Goal: Find contact information: Obtain details needed to contact an individual or organization

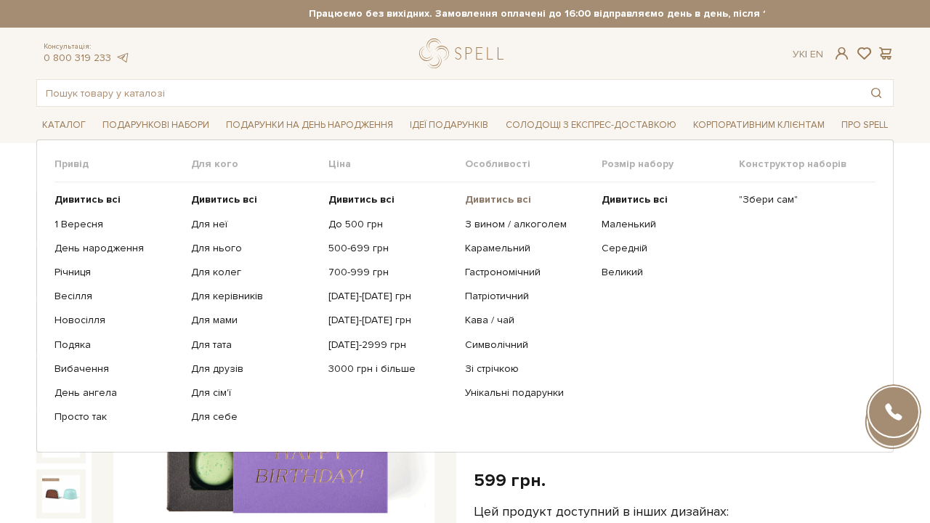
click at [510, 200] on b "Дивитись всі" at bounding box center [498, 199] width 66 height 12
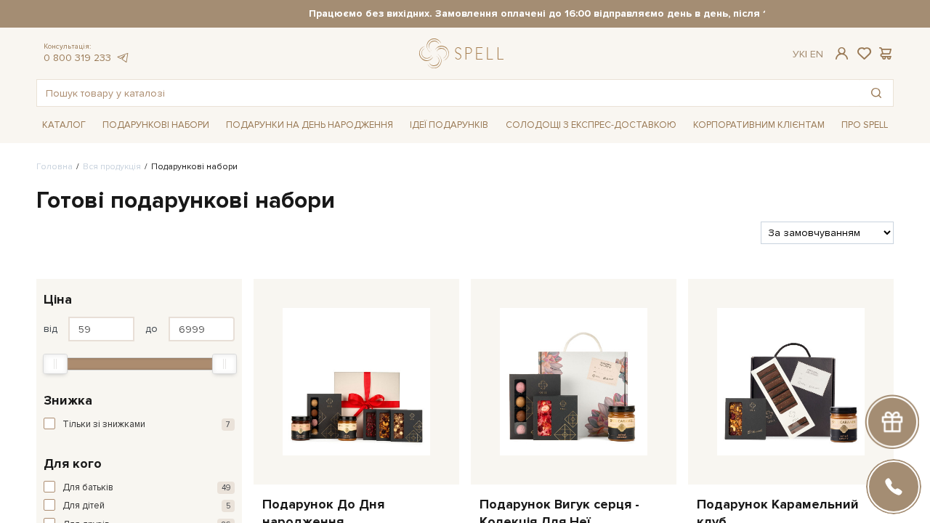
select select "https://spellchocolate.com/our-productions/podarunkovi-box/?sort=p.price&order=…"
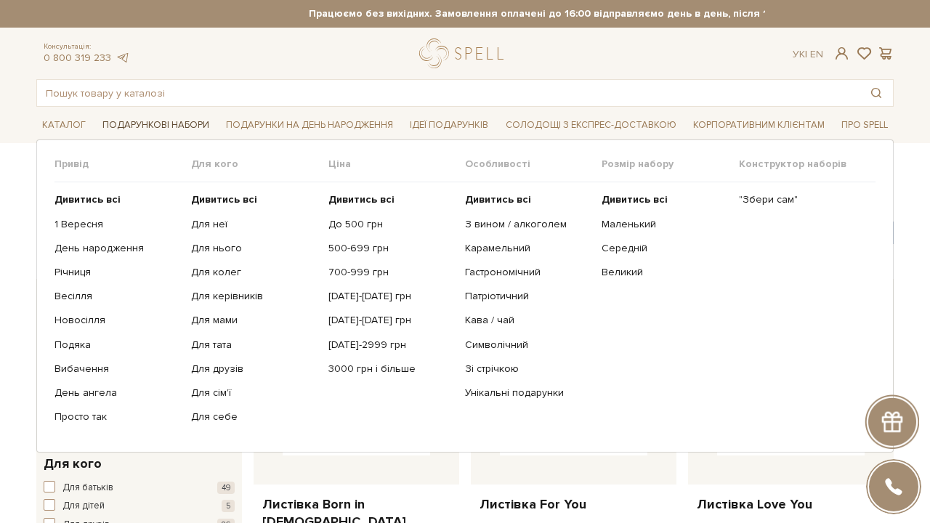
click at [152, 120] on span "Подарункові набори" at bounding box center [156, 125] width 118 height 23
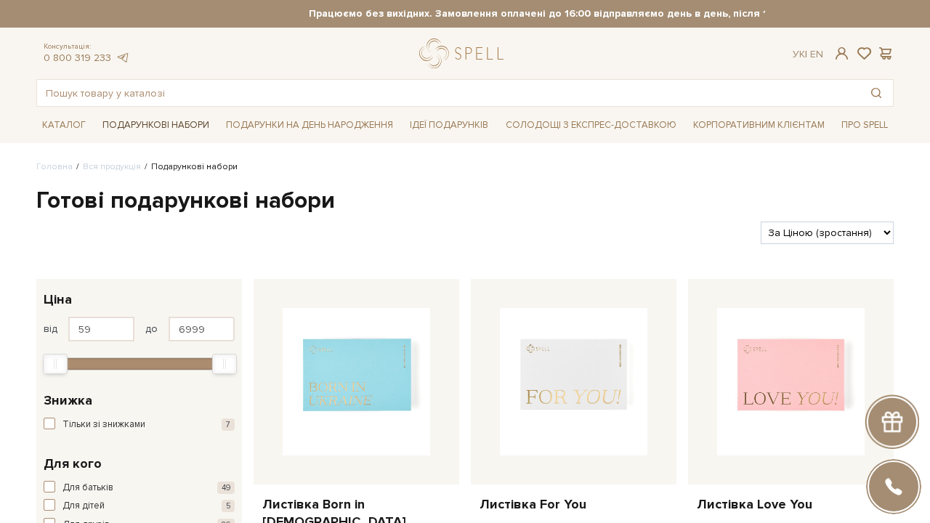
click at [142, 123] on span "Подарункові набори" at bounding box center [156, 125] width 118 height 23
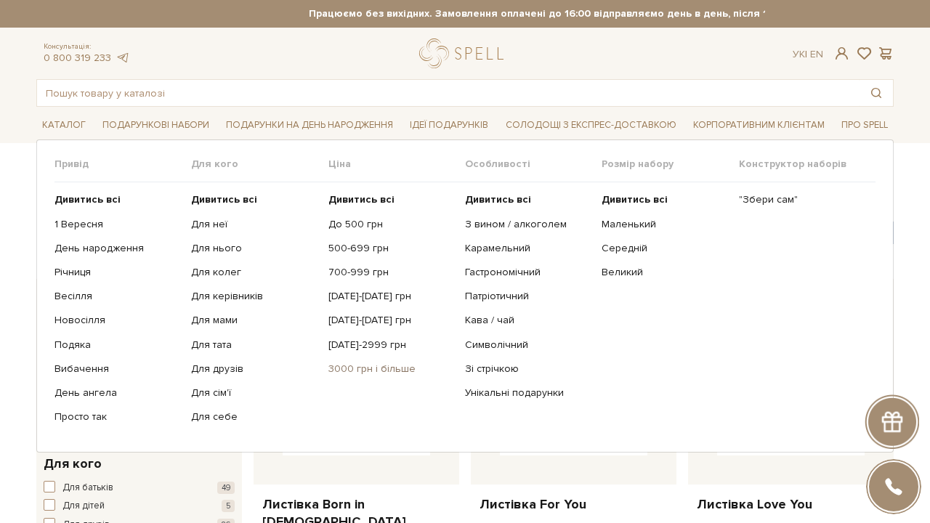
click at [377, 365] on link "3000 грн і більше" at bounding box center [392, 369] width 126 height 13
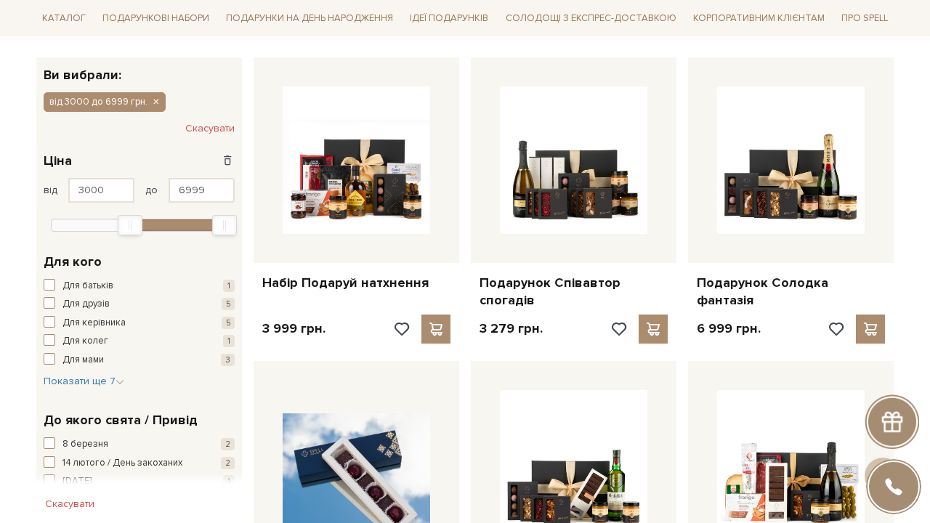
scroll to position [211, 0]
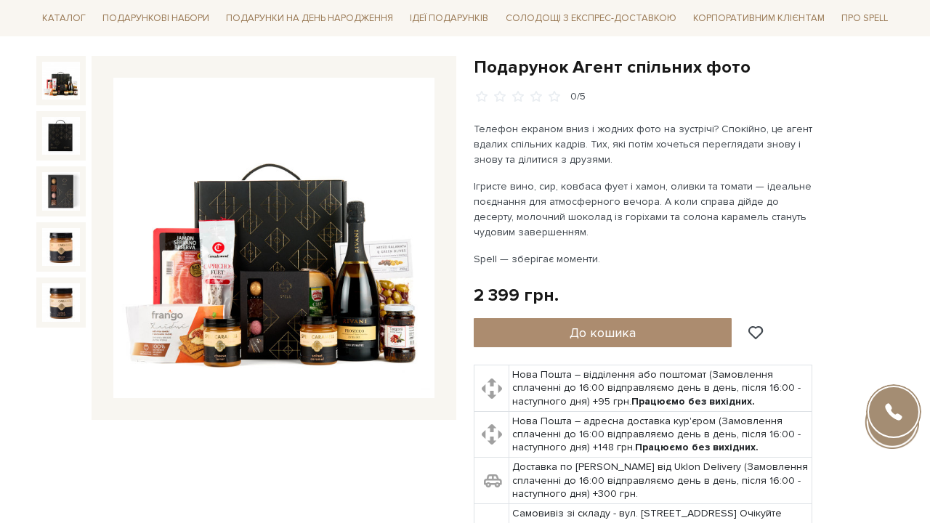
scroll to position [138, 0]
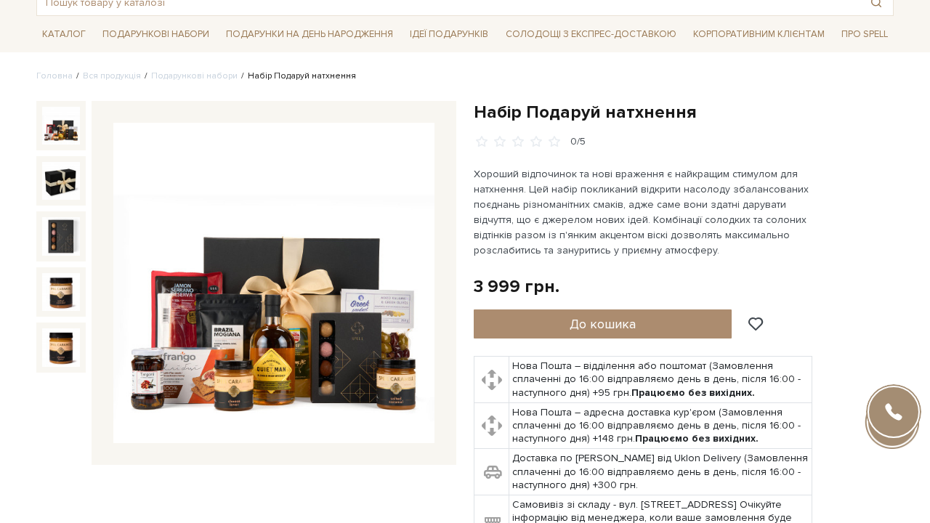
scroll to position [118, 0]
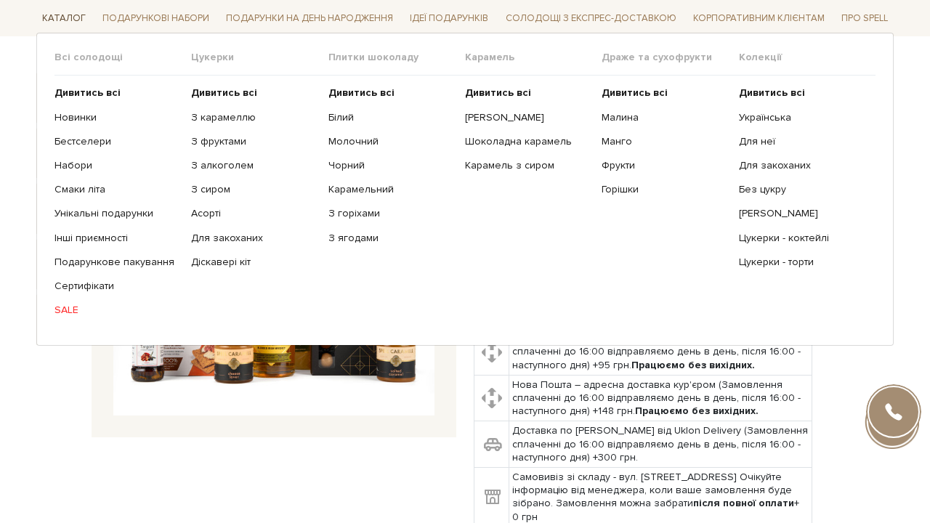
click at [63, 13] on span "Каталог" at bounding box center [63, 18] width 55 height 23
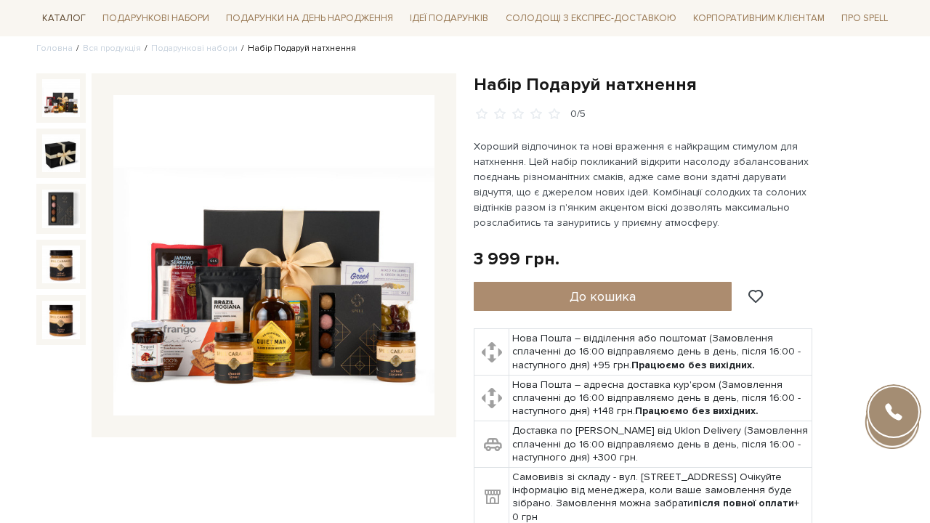
click at [63, 13] on span "Каталог" at bounding box center [63, 18] width 55 height 23
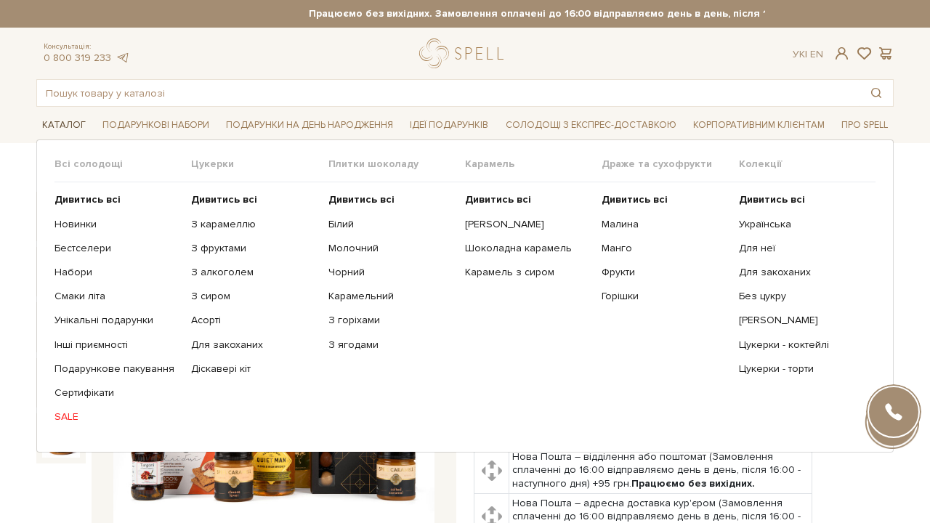
scroll to position [0, 0]
click at [210, 198] on b "Дивитись всі" at bounding box center [224, 199] width 66 height 12
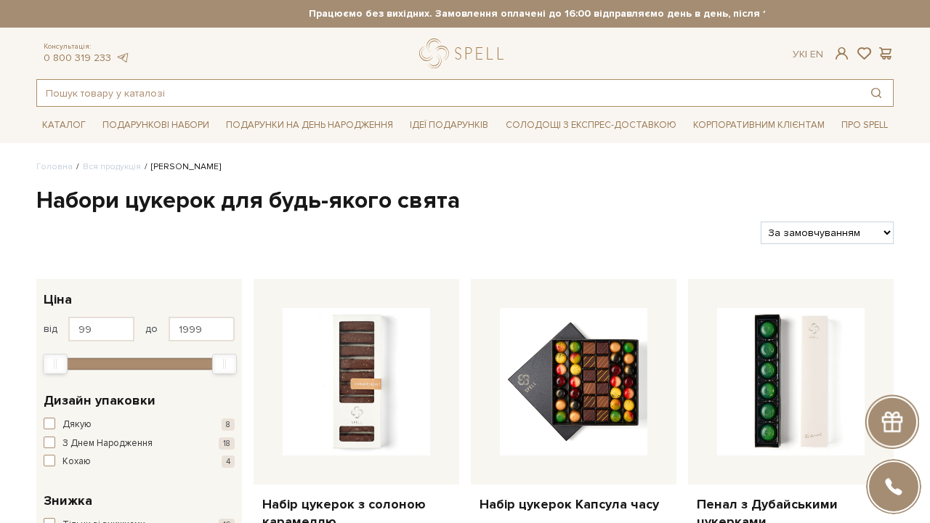
click at [358, 89] on input "text" at bounding box center [448, 93] width 823 height 26
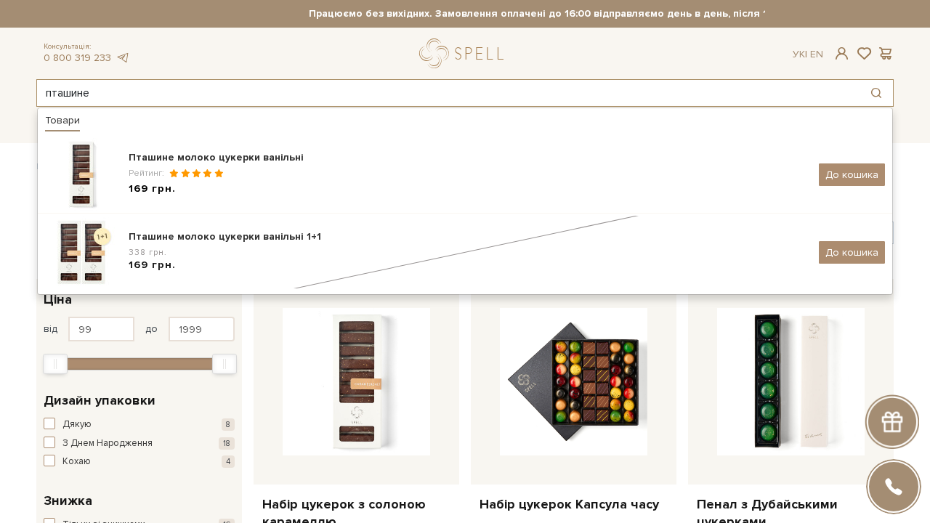
type input "пташине"
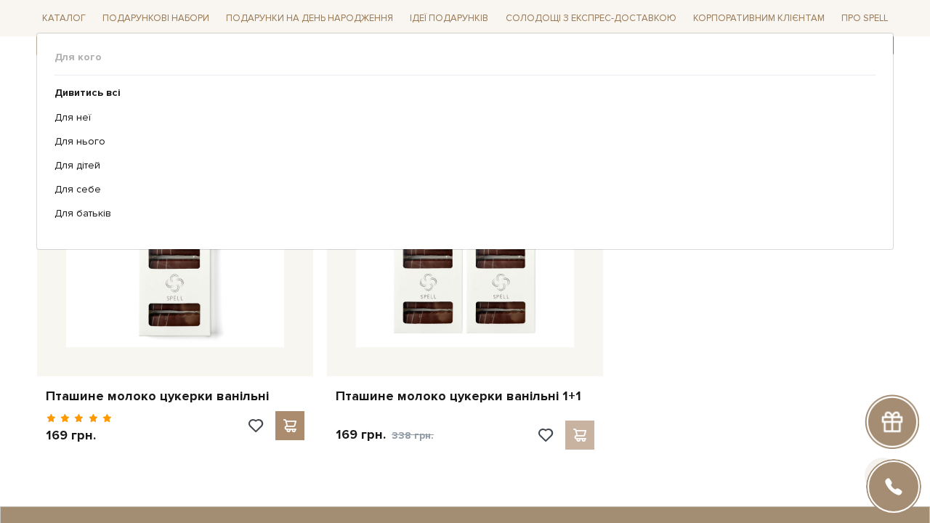
scroll to position [295, 0]
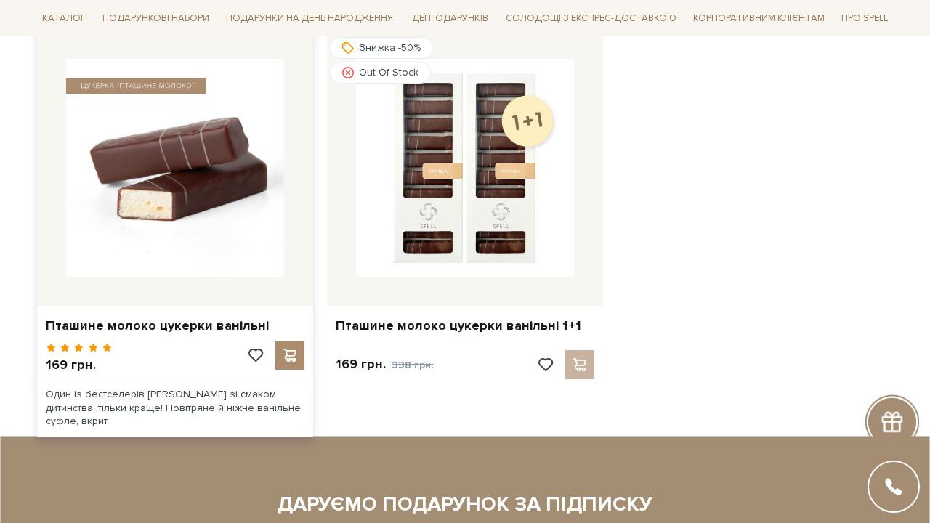
click at [152, 271] on img at bounding box center [175, 168] width 218 height 218
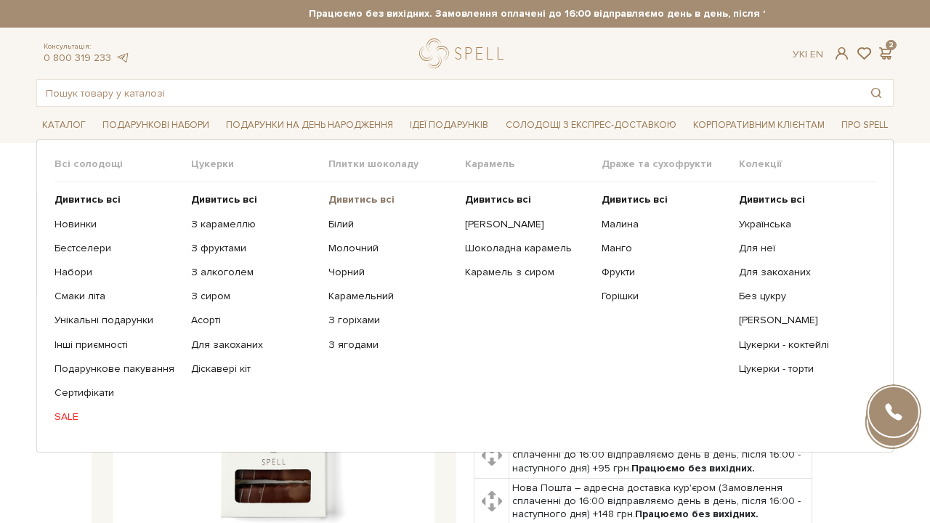
click at [377, 201] on b "Дивитись всі" at bounding box center [362, 199] width 66 height 12
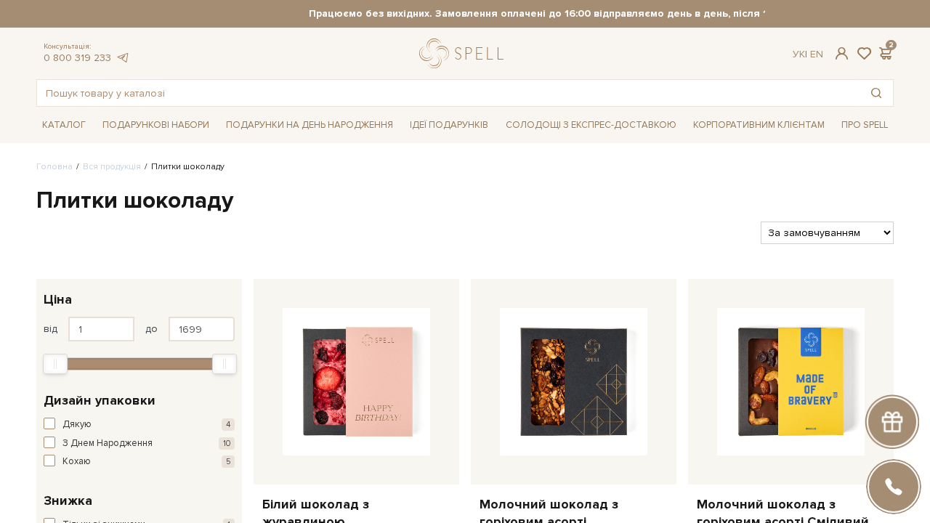
select select "https://spellchocolate.com/our-productions/plitki-shokoladu/?sort=p.price&order…"
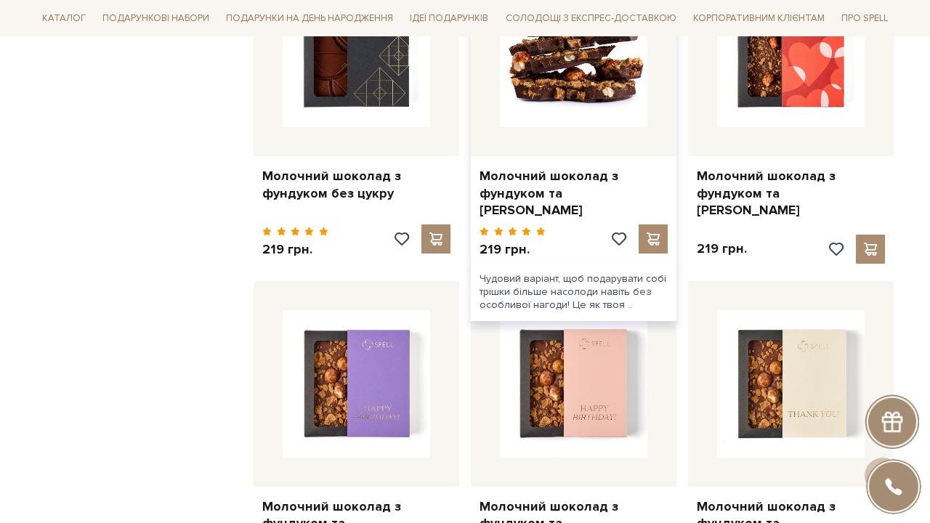
scroll to position [1250, 0]
click at [601, 92] on img at bounding box center [574, 54] width 148 height 148
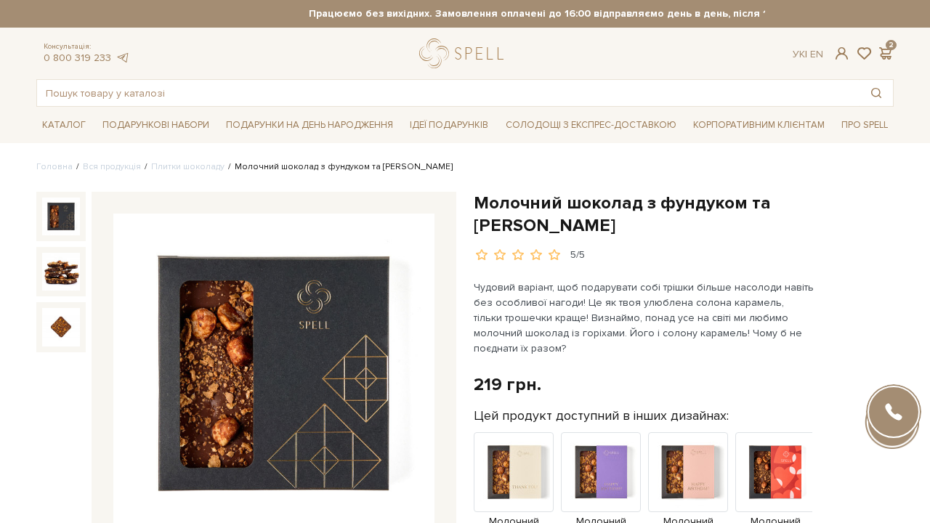
click at [334, 314] on img at bounding box center [273, 374] width 321 height 321
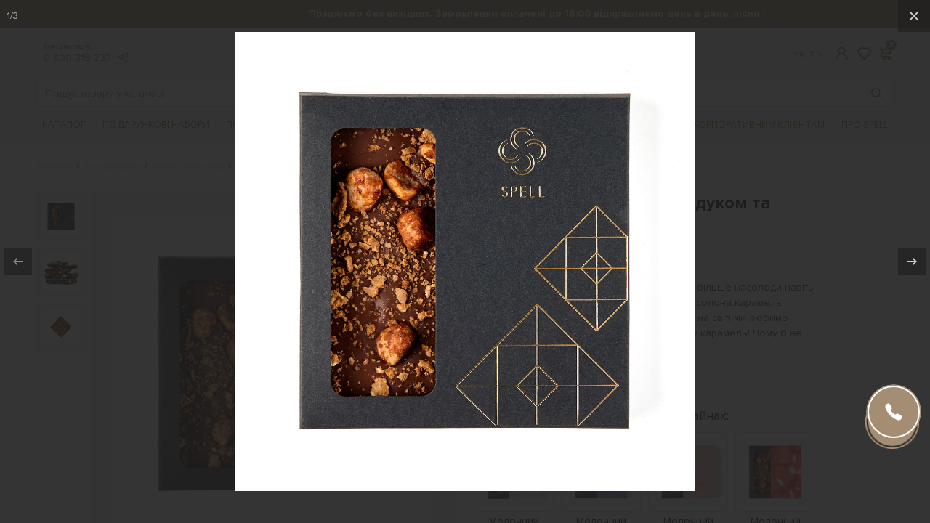
click at [733, 166] on div at bounding box center [465, 261] width 930 height 523
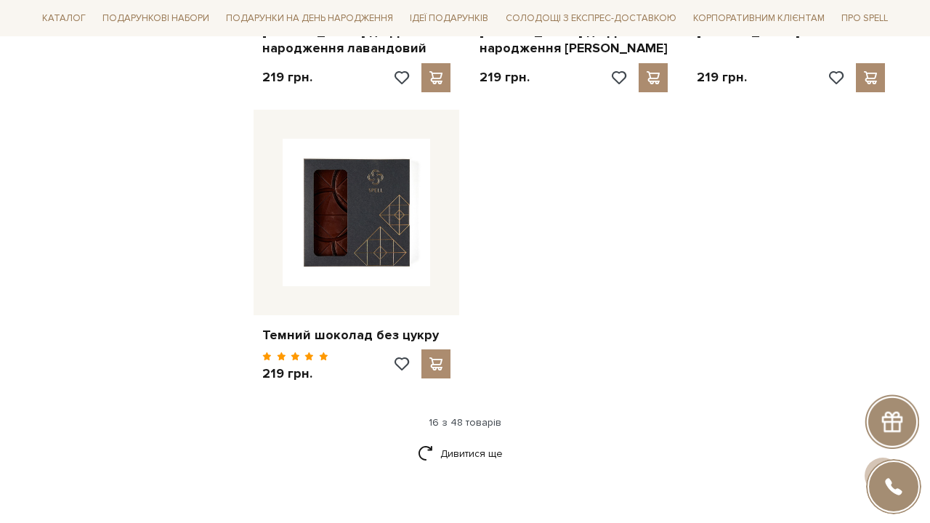
scroll to position [1761, 0]
click at [477, 441] on link "Дивитися ще" at bounding box center [465, 453] width 95 height 25
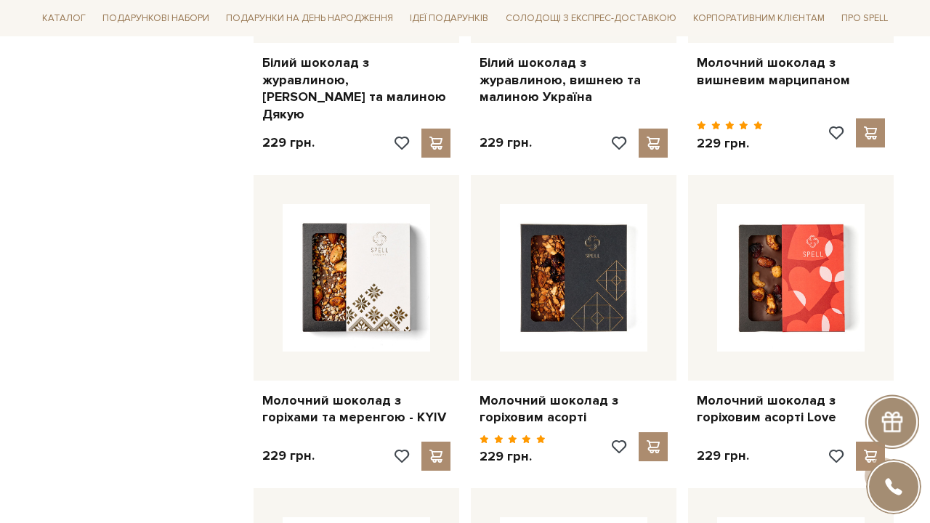
scroll to position [2725, 0]
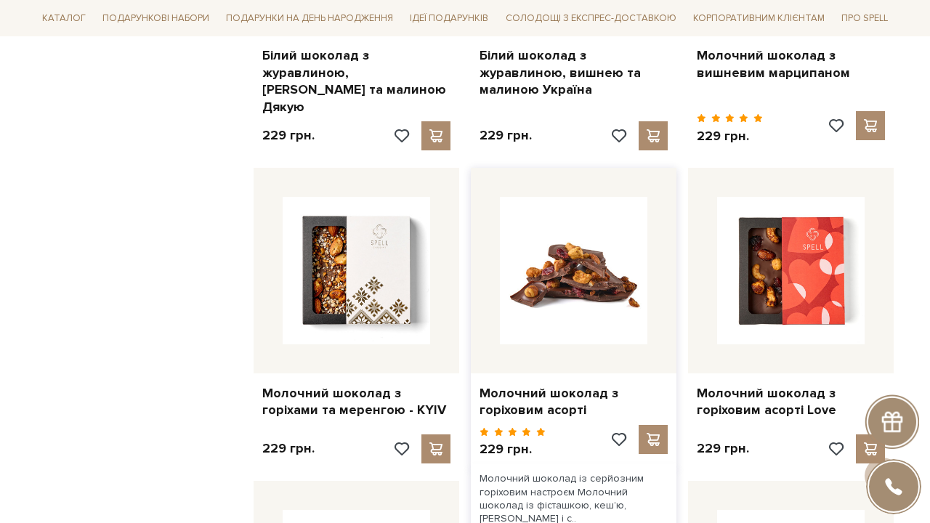
click at [595, 230] on img at bounding box center [574, 271] width 148 height 148
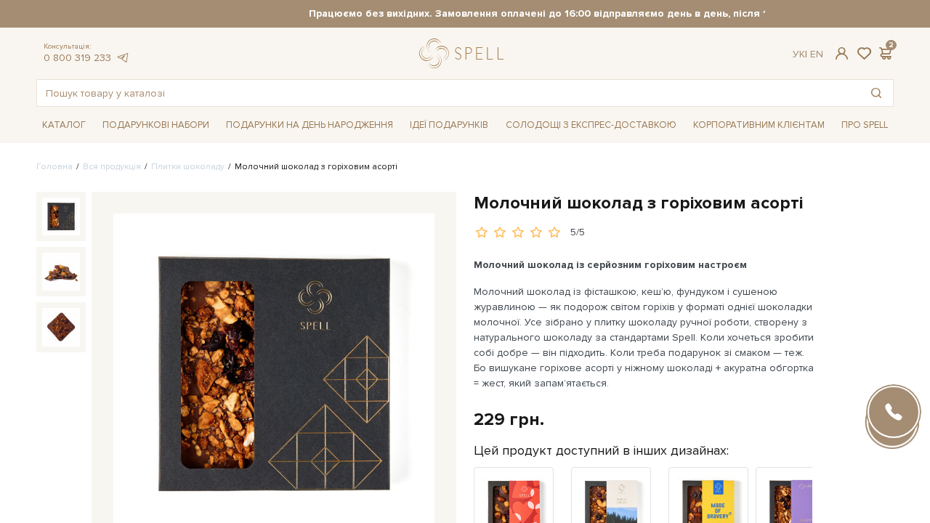
click at [294, 383] on img at bounding box center [273, 374] width 321 height 321
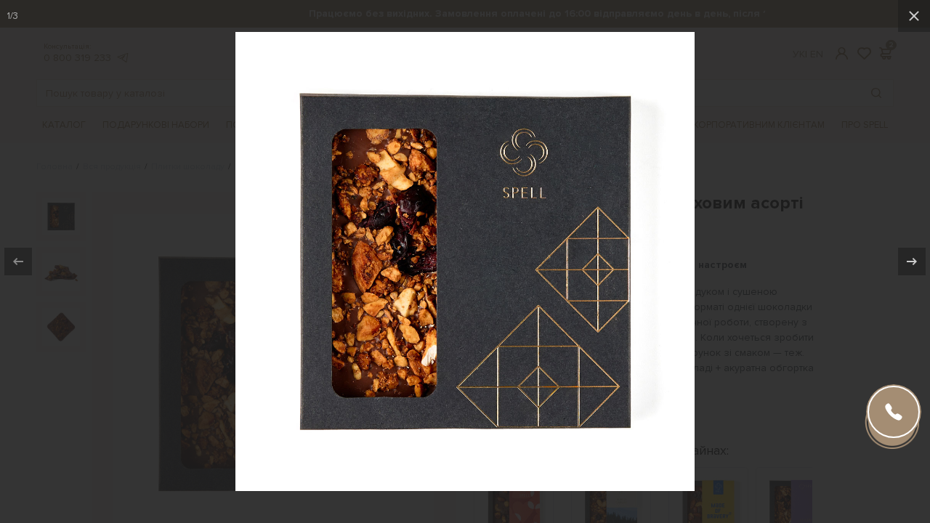
click at [743, 136] on div at bounding box center [465, 261] width 930 height 523
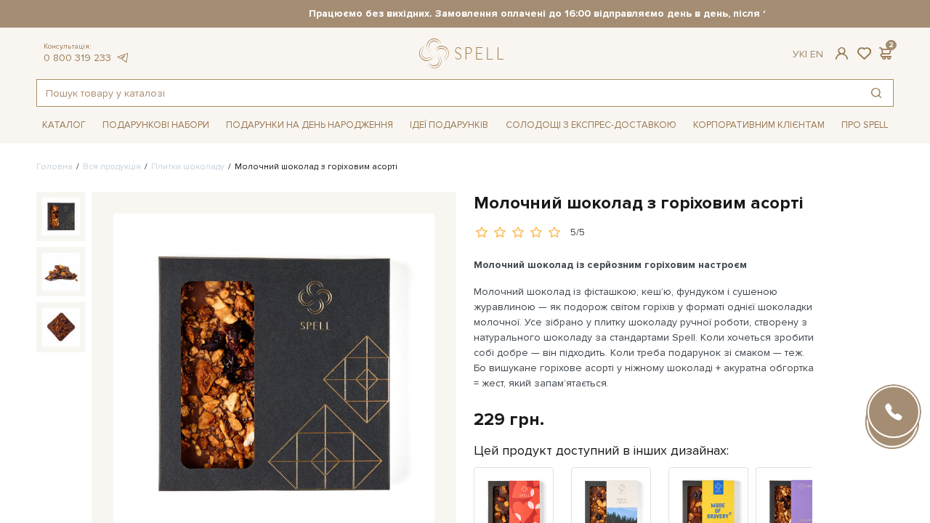
click at [89, 87] on input "text" at bounding box center [448, 93] width 823 height 26
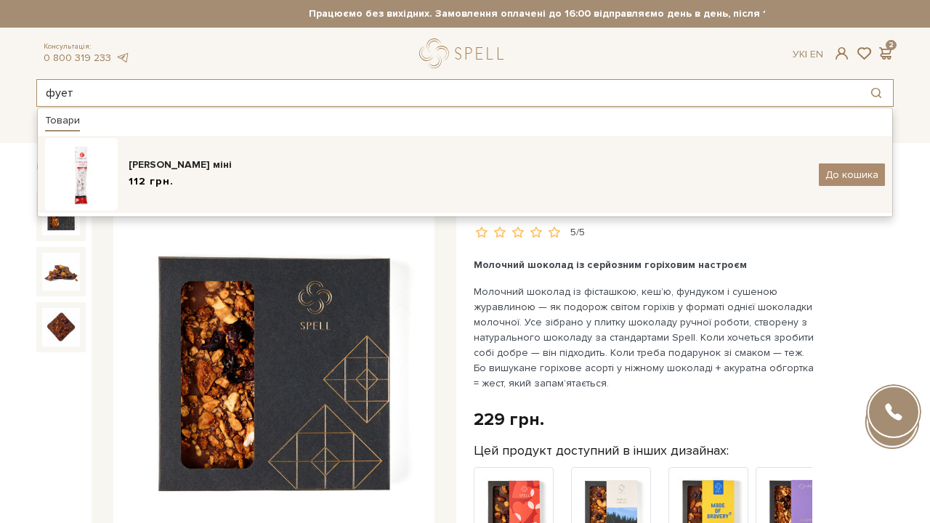
type input "фует"
click at [152, 174] on div "Ковбаса Фует міні 112 грн." at bounding box center [469, 175] width 680 height 34
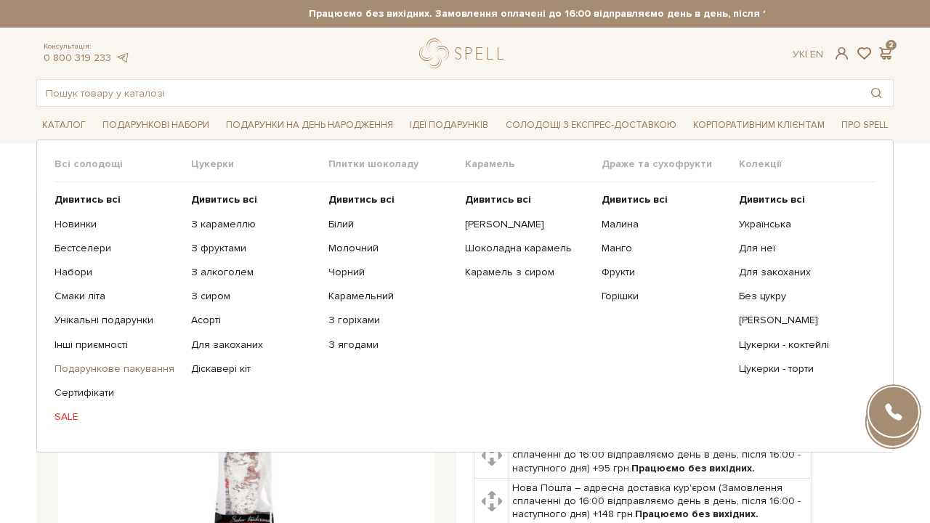
click at [73, 363] on link "Подарункове пакування" at bounding box center [118, 369] width 126 height 13
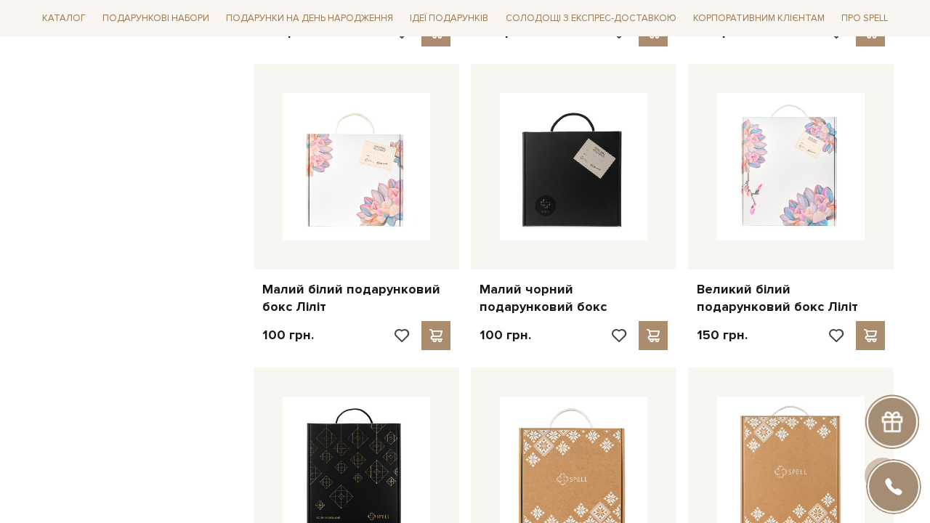
scroll to position [1147, 0]
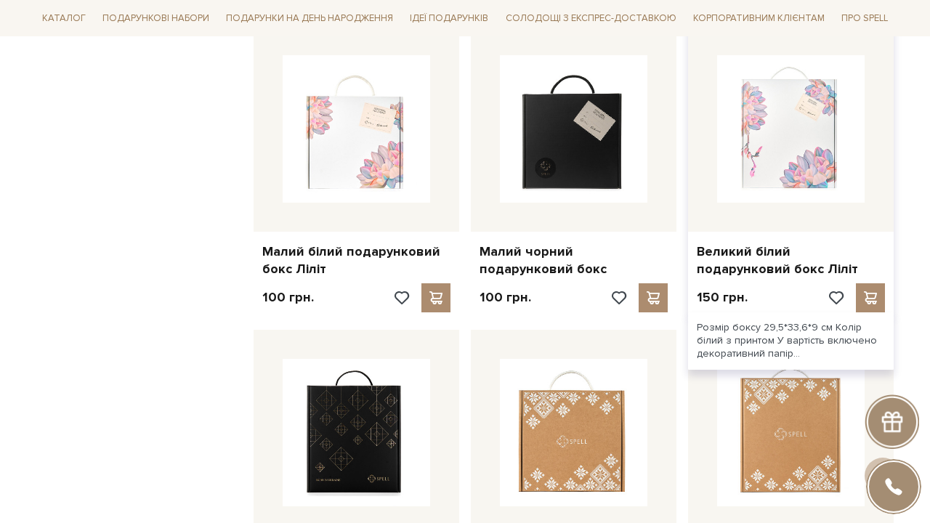
click at [811, 115] on img at bounding box center [791, 129] width 148 height 148
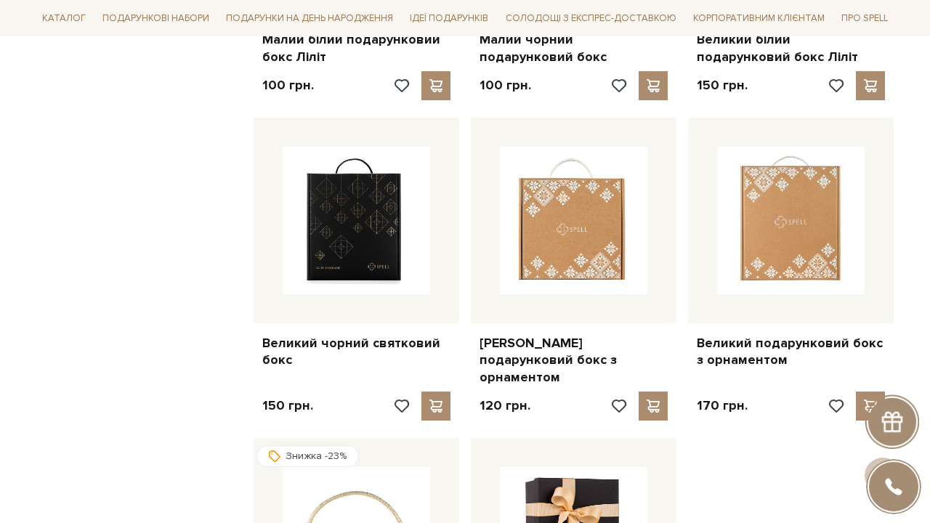
scroll to position [1423, 0]
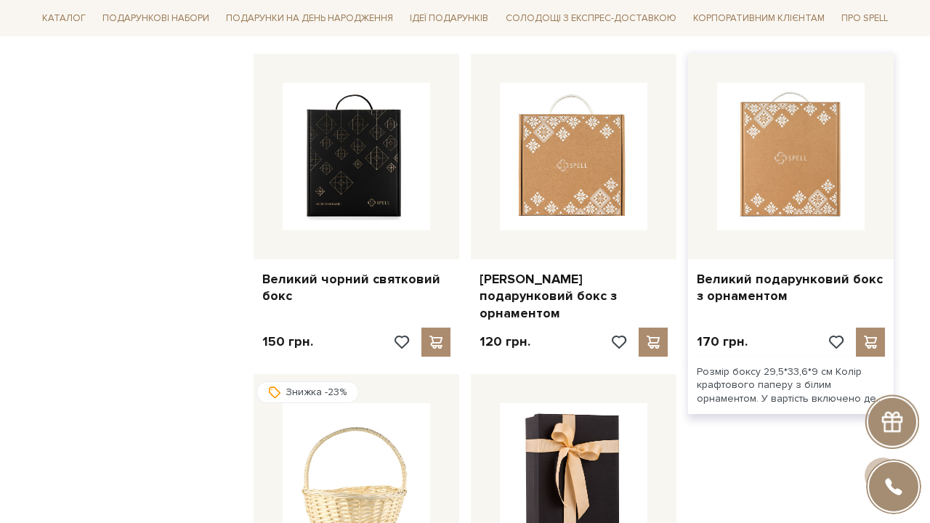
click at [821, 140] on img at bounding box center [791, 157] width 148 height 148
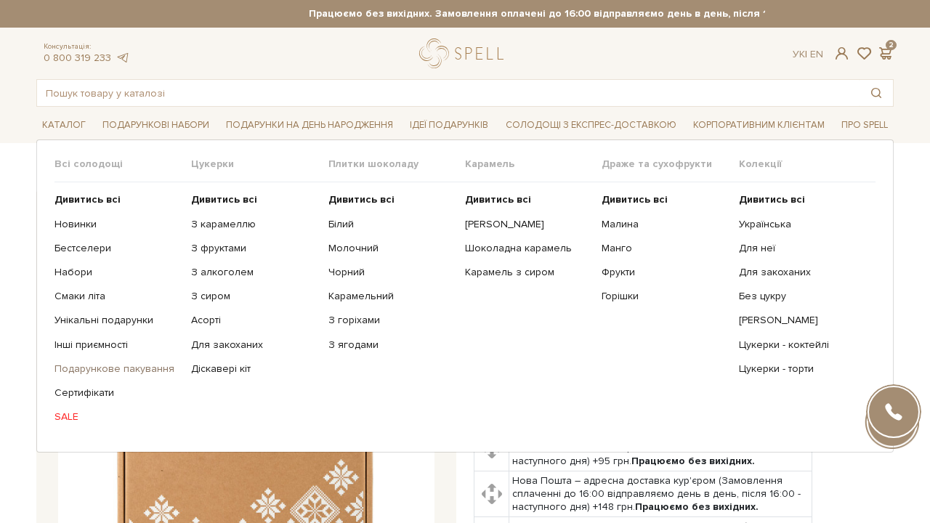
click at [68, 374] on link "Подарункове пакування" at bounding box center [118, 369] width 126 height 13
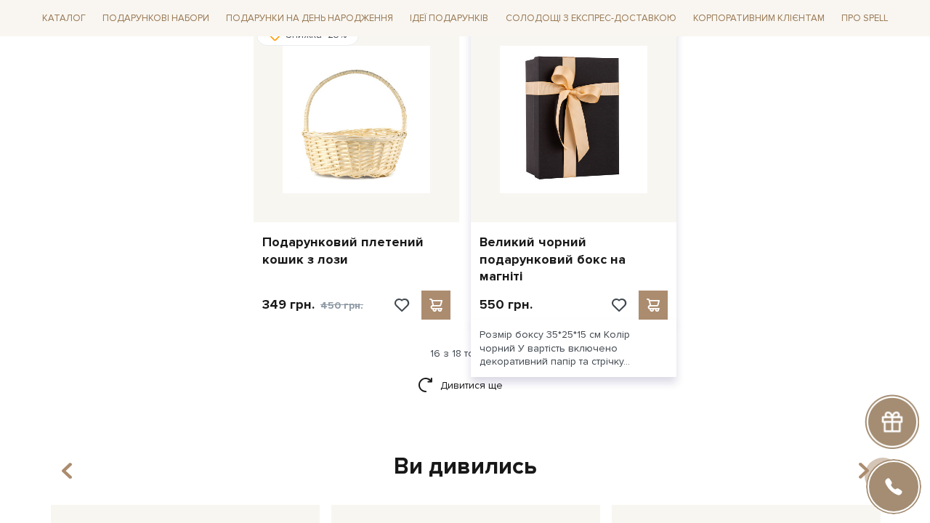
scroll to position [1782, 0]
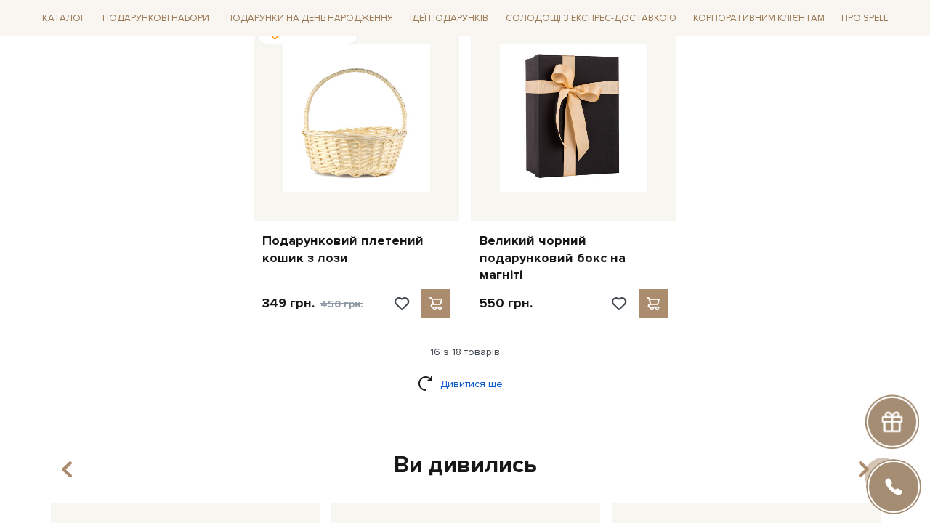
click at [432, 371] on link "Дивитися ще" at bounding box center [465, 383] width 95 height 25
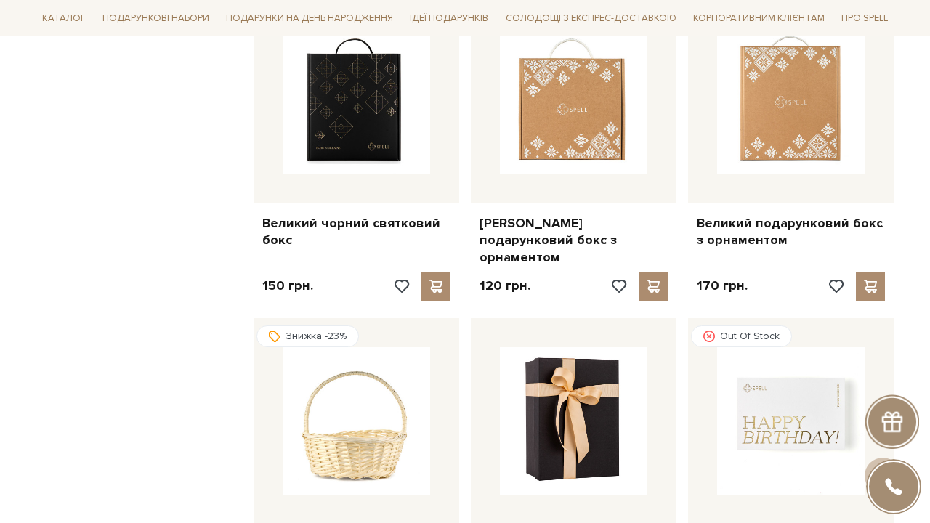
scroll to position [1495, 0]
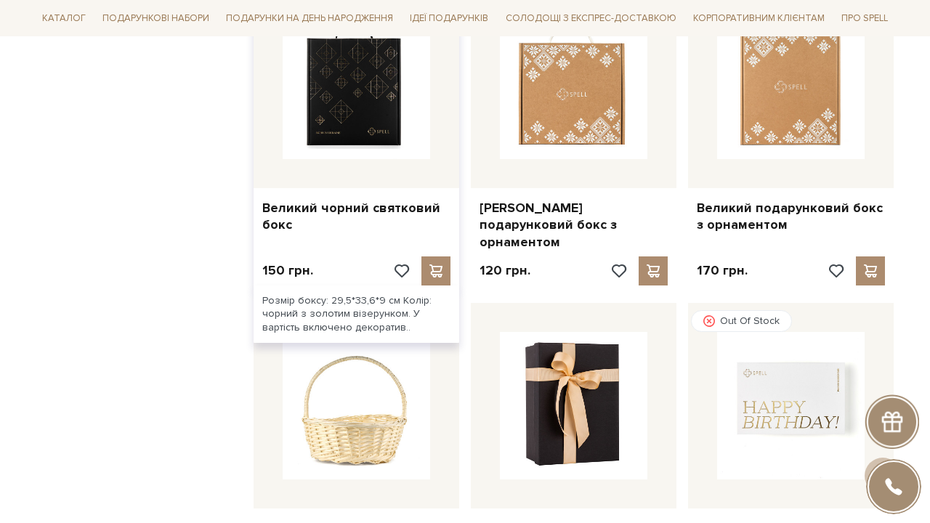
click at [360, 81] on img at bounding box center [357, 86] width 148 height 148
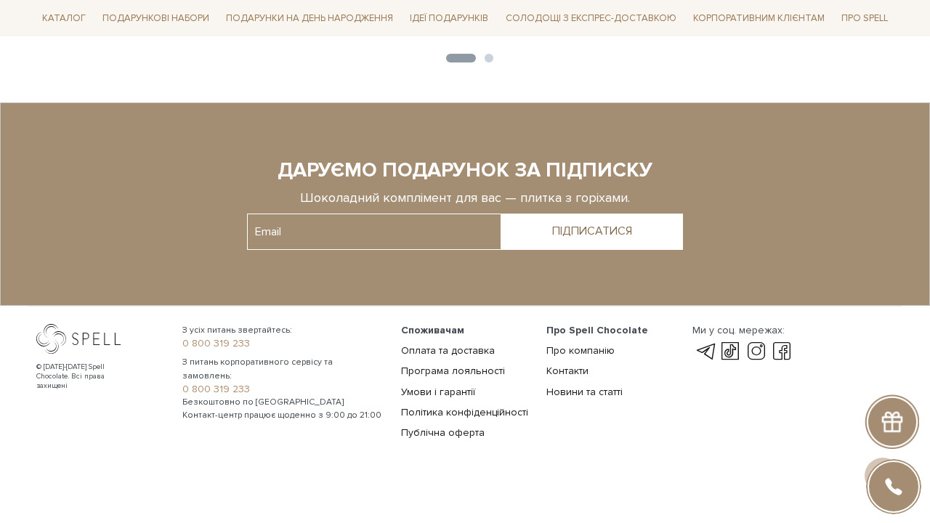
scroll to position [1631, 0]
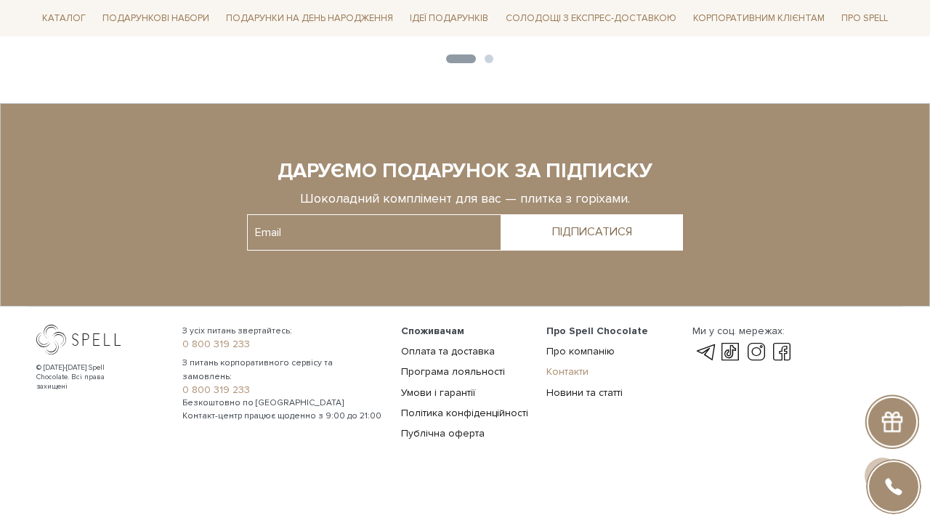
click at [583, 366] on link "Контакти" at bounding box center [568, 372] width 42 height 12
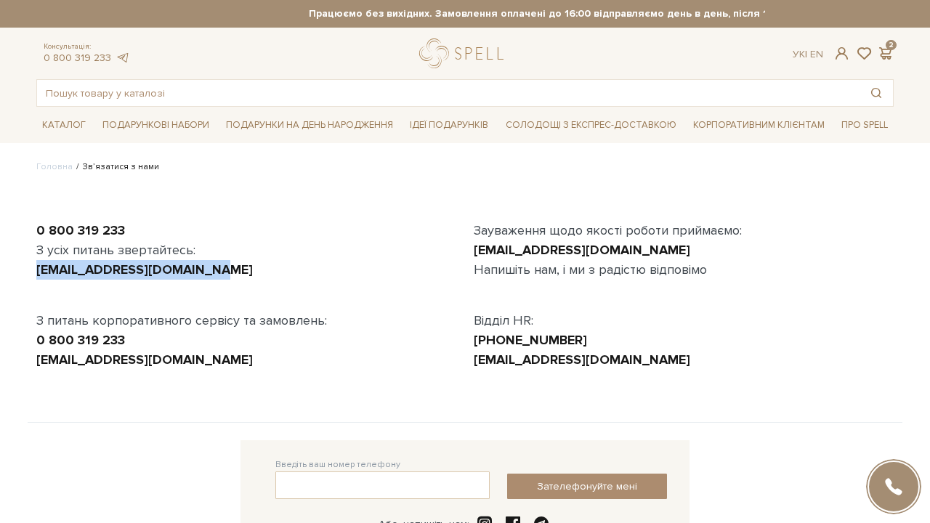
drag, startPoint x: 215, startPoint y: 267, endPoint x: 34, endPoint y: 265, distance: 181.0
click at [34, 265] on div "0 800 319 233 З усіх питань звертайтесь: [EMAIL_ADDRESS][DOMAIN_NAME] З питань …" at bounding box center [247, 295] width 438 height 149
copy link "[EMAIL_ADDRESS][DOMAIN_NAME]"
